Goal: Task Accomplishment & Management: Manage account settings

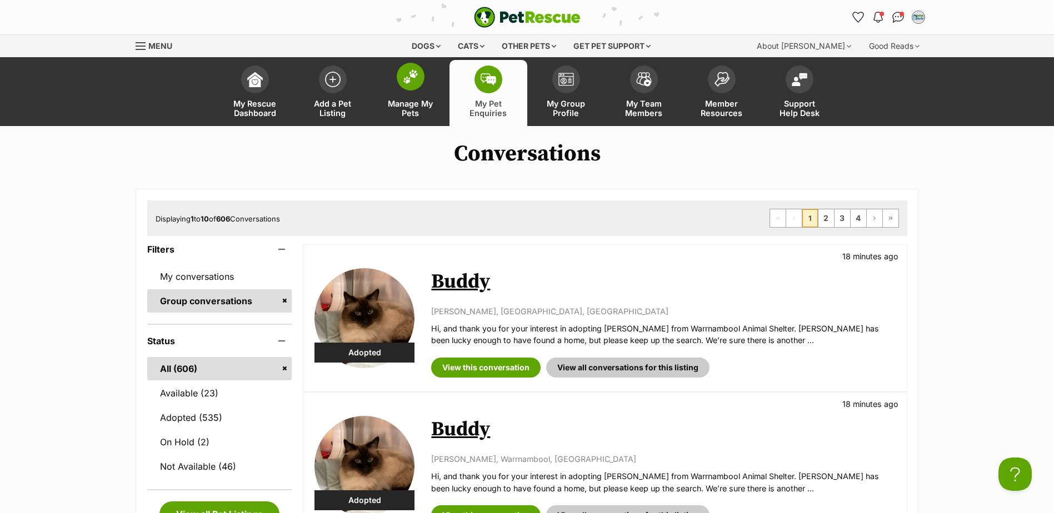
click at [401, 83] on span at bounding box center [411, 77] width 28 height 28
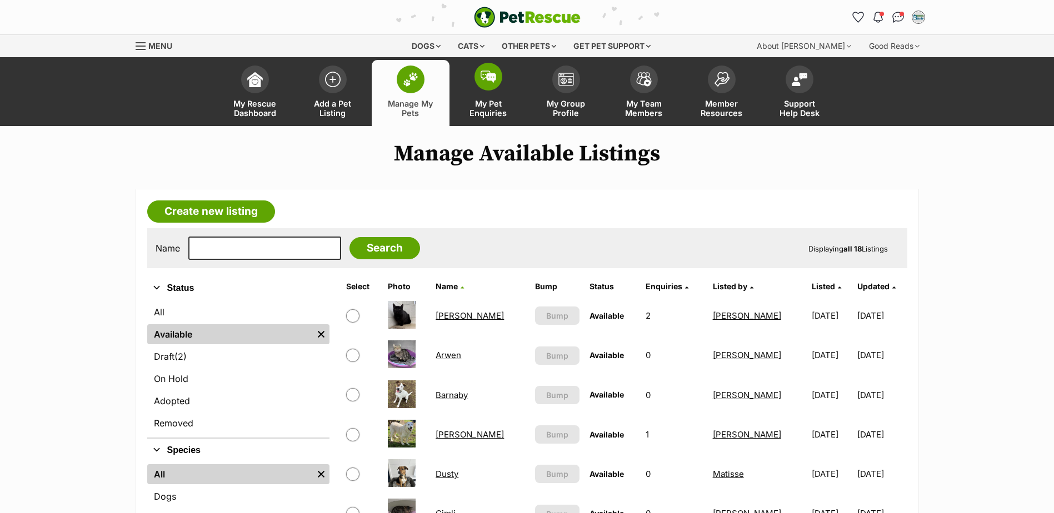
click at [468, 66] on link "My Pet Enquiries" at bounding box center [488, 93] width 78 height 66
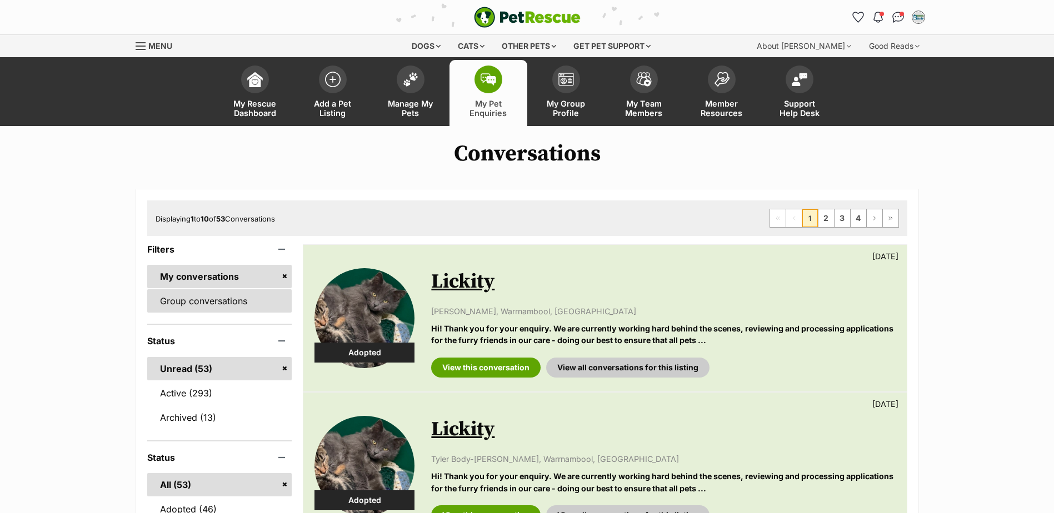
click at [185, 295] on link "Group conversations" at bounding box center [219, 300] width 145 height 23
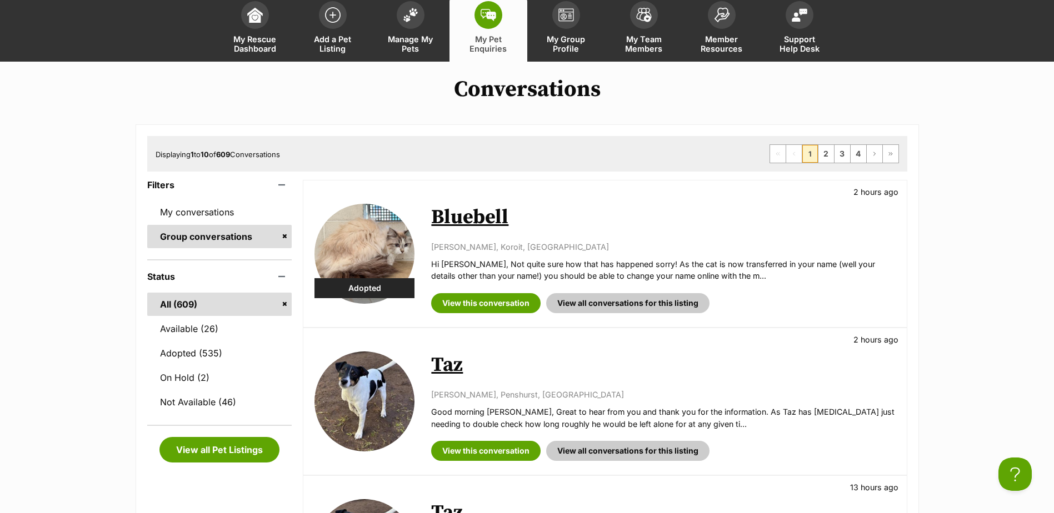
scroll to position [167, 0]
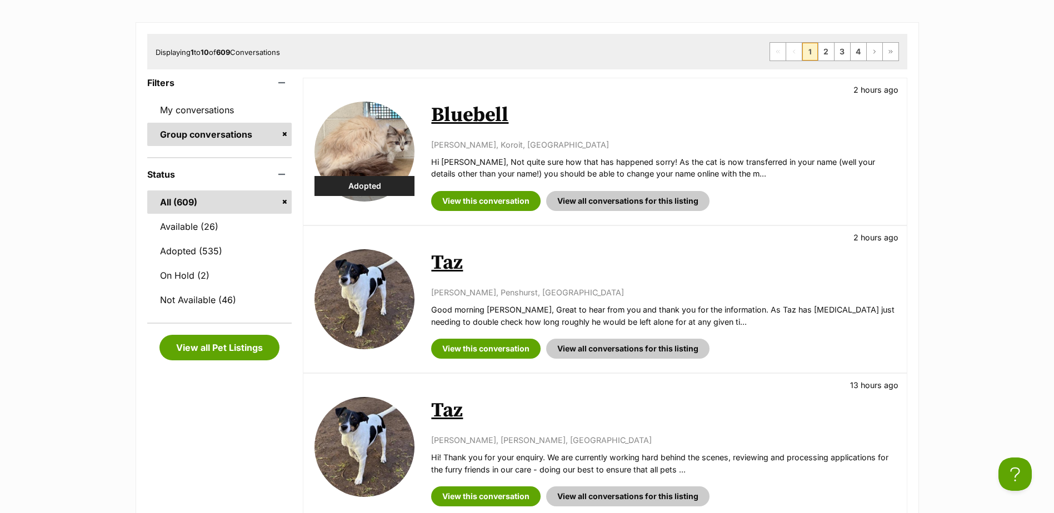
click at [445, 257] on link "Taz" at bounding box center [447, 263] width 32 height 25
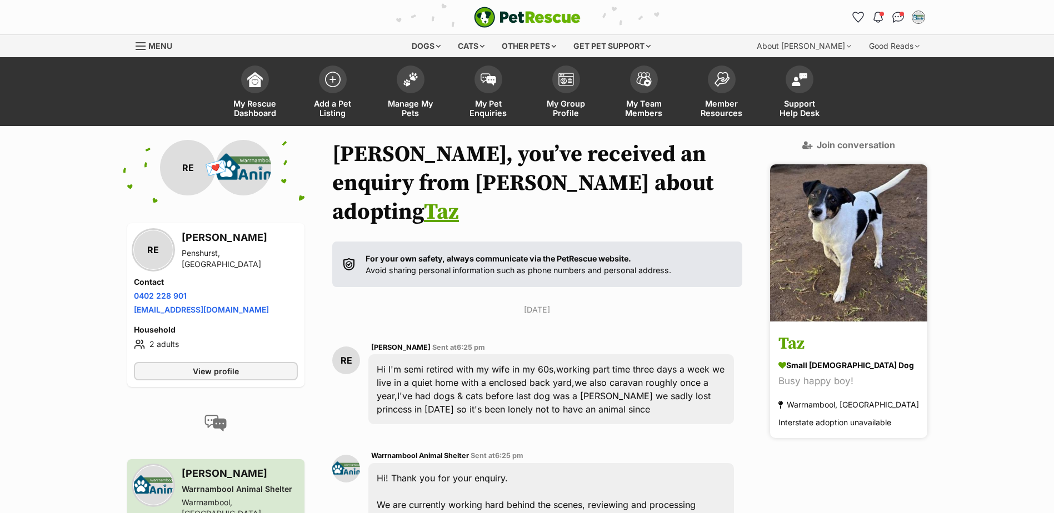
click at [821, 333] on h3 "Taz" at bounding box center [848, 344] width 141 height 25
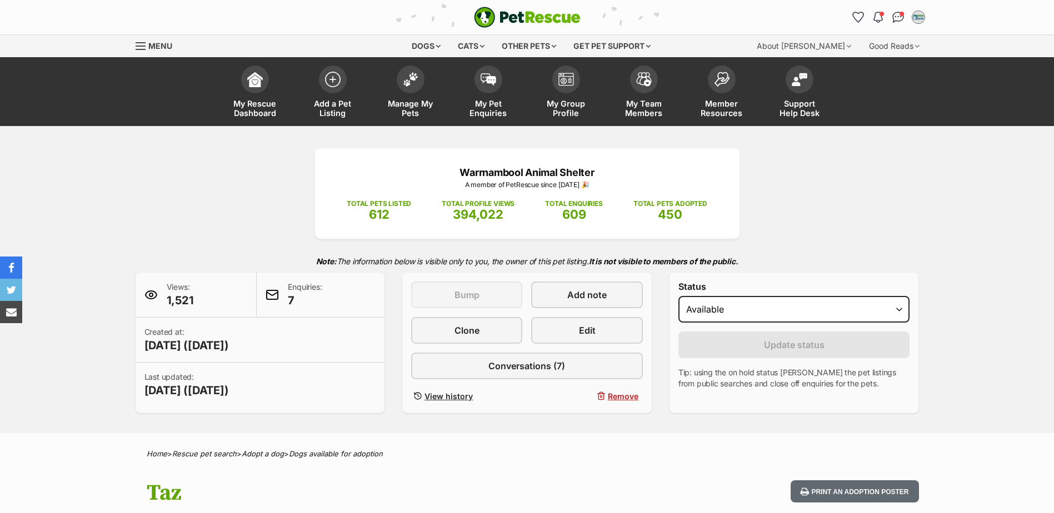
click at [819, 327] on form "Status Draft - not available as listing has enquires Available On hold Adopted …" at bounding box center [794, 336] width 232 height 108
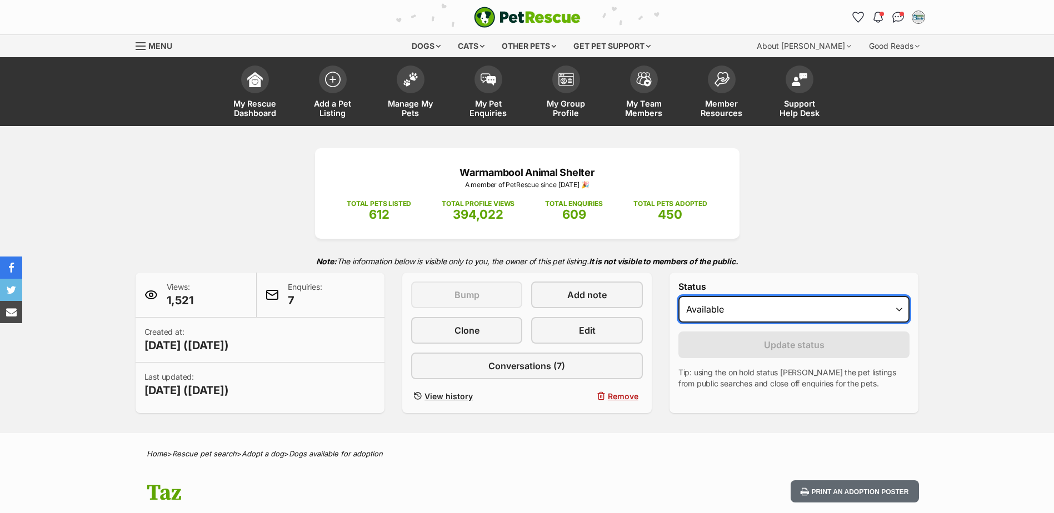
click at [819, 309] on select "Draft - not available as listing has enquires Available On hold Adopted" at bounding box center [794, 309] width 232 height 27
select select "rehomed"
click at [678, 296] on select "Draft - not available as listing has enquires Available On hold Adopted" at bounding box center [794, 309] width 232 height 27
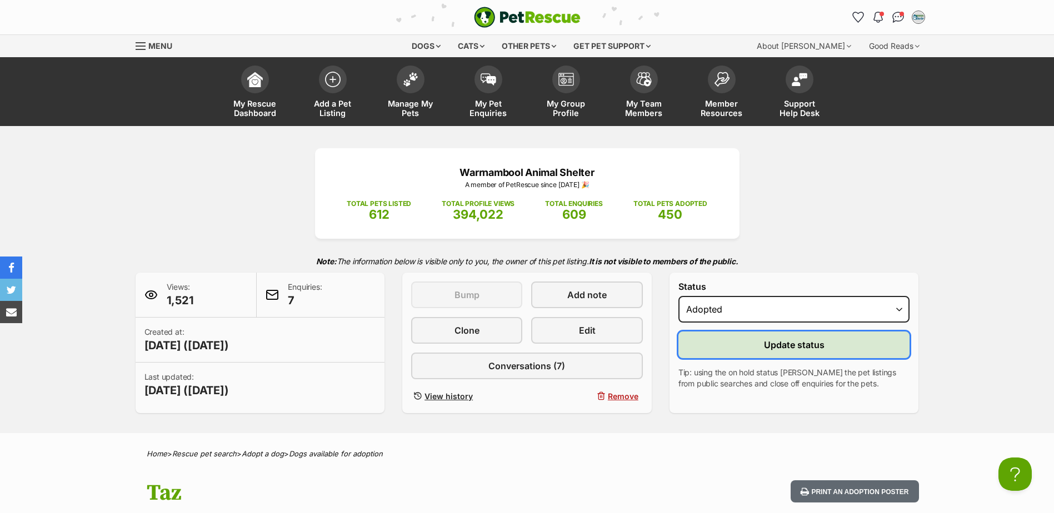
click at [774, 357] on button "Update status" at bounding box center [794, 345] width 232 height 27
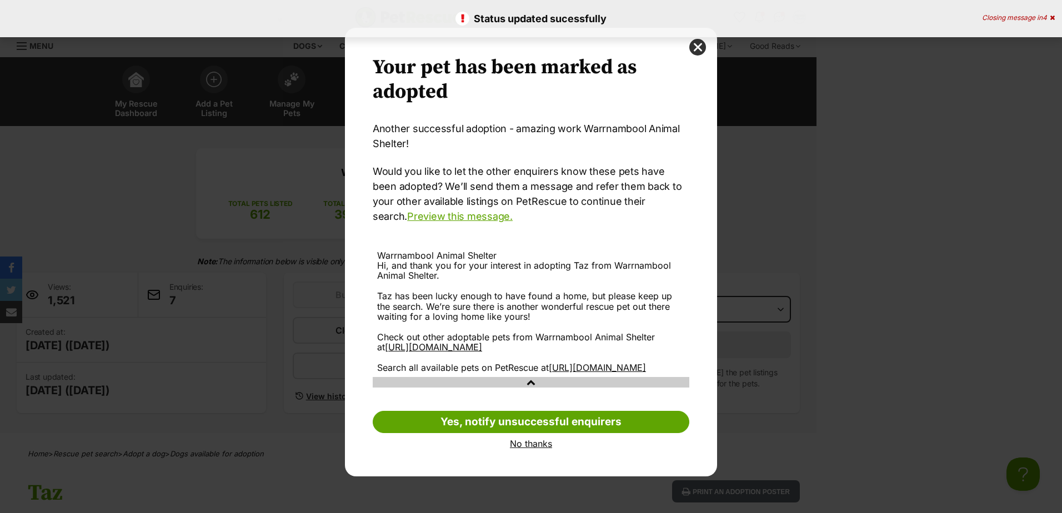
click at [515, 449] on link "No thanks" at bounding box center [531, 444] width 317 height 10
